Goal: Navigation & Orientation: Find specific page/section

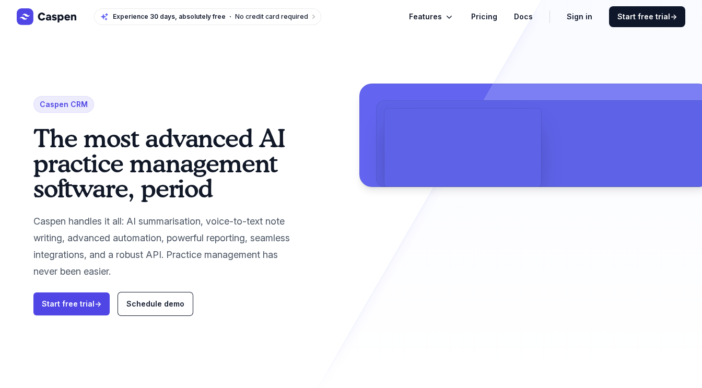
click at [442, 17] on span "Features" at bounding box center [425, 16] width 33 height 13
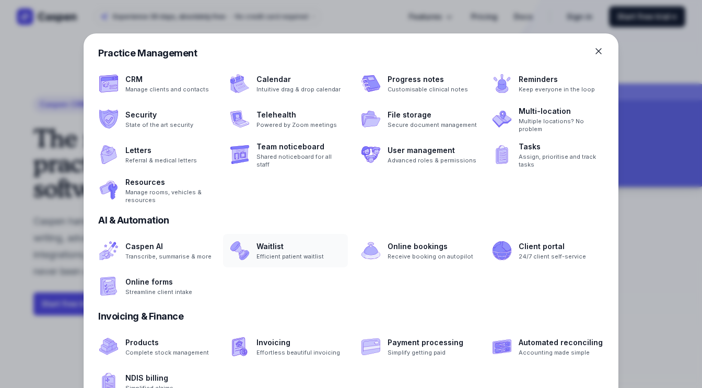
click at [281, 242] on span at bounding box center [285, 250] width 125 height 33
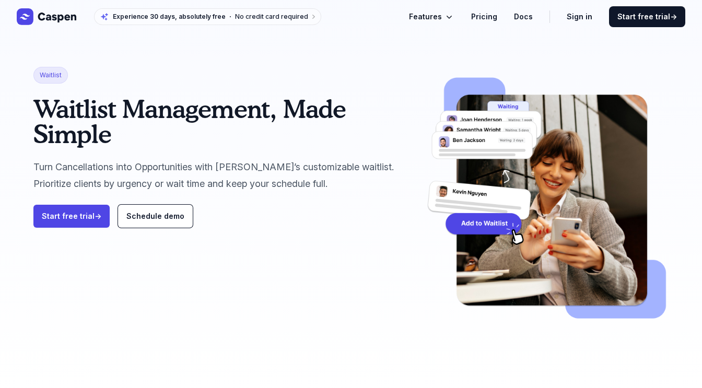
click at [37, 17] on icon "Global" at bounding box center [47, 16] width 61 height 17
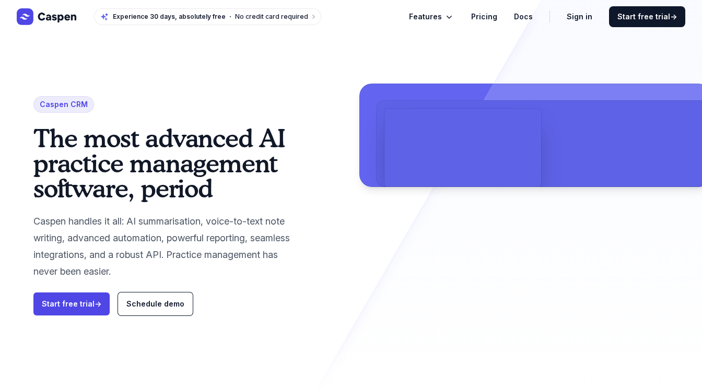
click at [442, 14] on span "Features" at bounding box center [425, 16] width 33 height 13
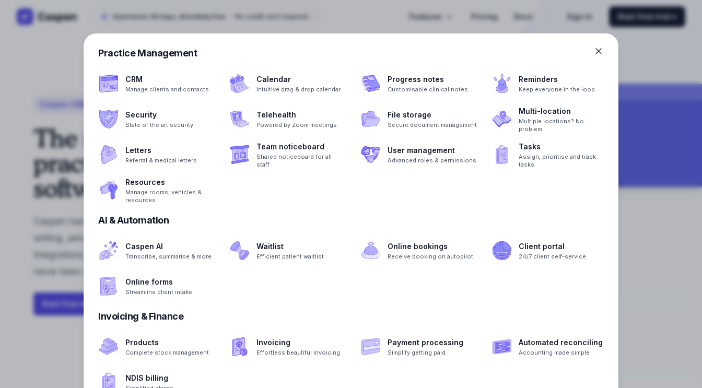
click at [600, 51] on icon at bounding box center [598, 51] width 10 height 10
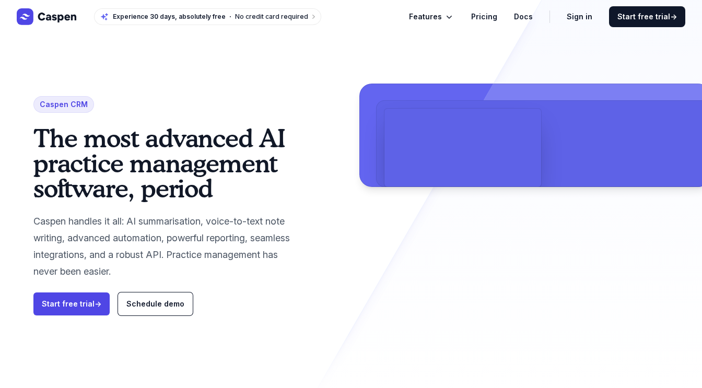
click at [577, 19] on link "Sign in" at bounding box center [579, 16] width 26 height 13
